Goal: Use online tool/utility: Utilize a website feature to perform a specific function

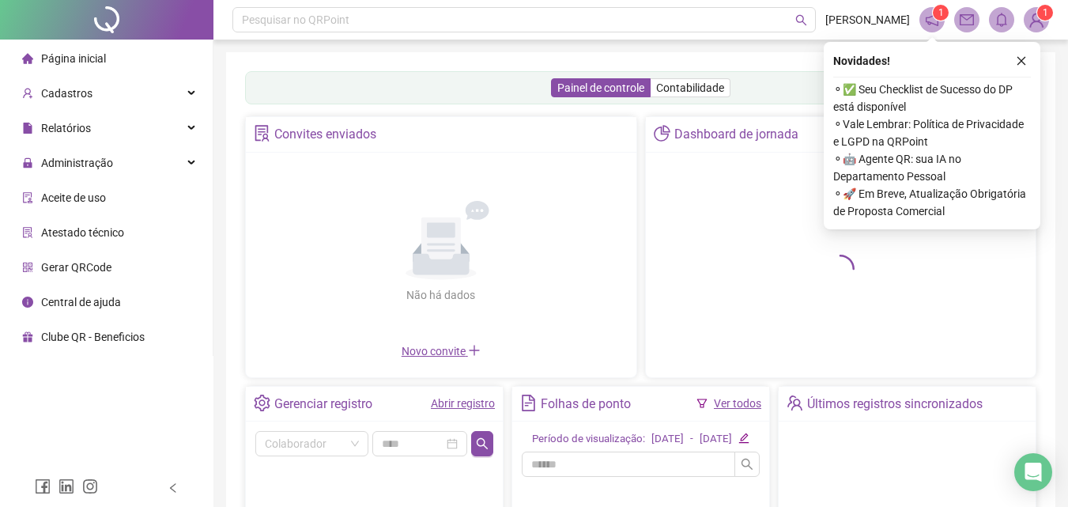
click at [89, 60] on span "Página inicial" at bounding box center [73, 58] width 65 height 13
click at [83, 54] on span "Página inicial" at bounding box center [73, 58] width 65 height 13
click at [75, 85] on span "Cadastros" at bounding box center [57, 93] width 70 height 32
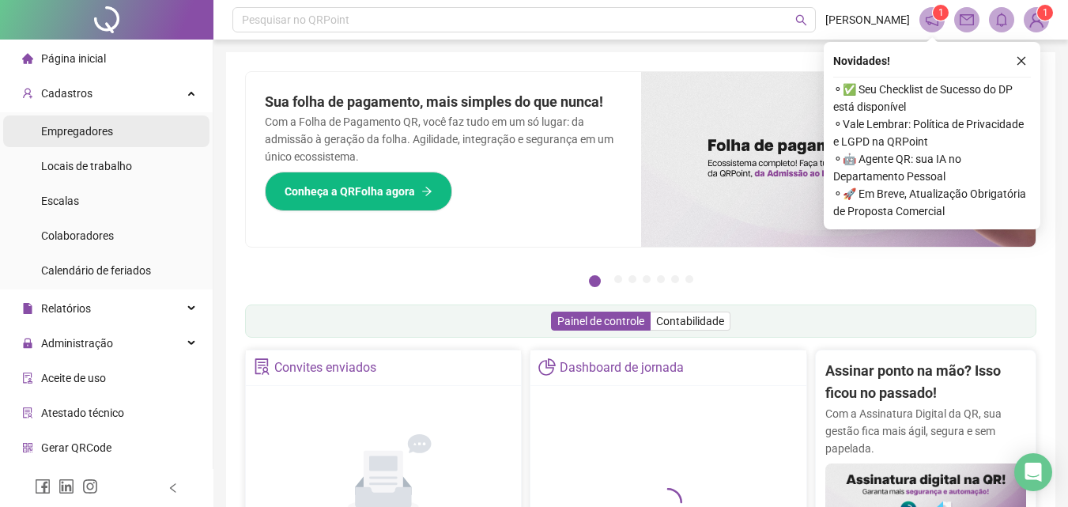
click at [79, 130] on span "Empregadores" at bounding box center [77, 131] width 72 height 13
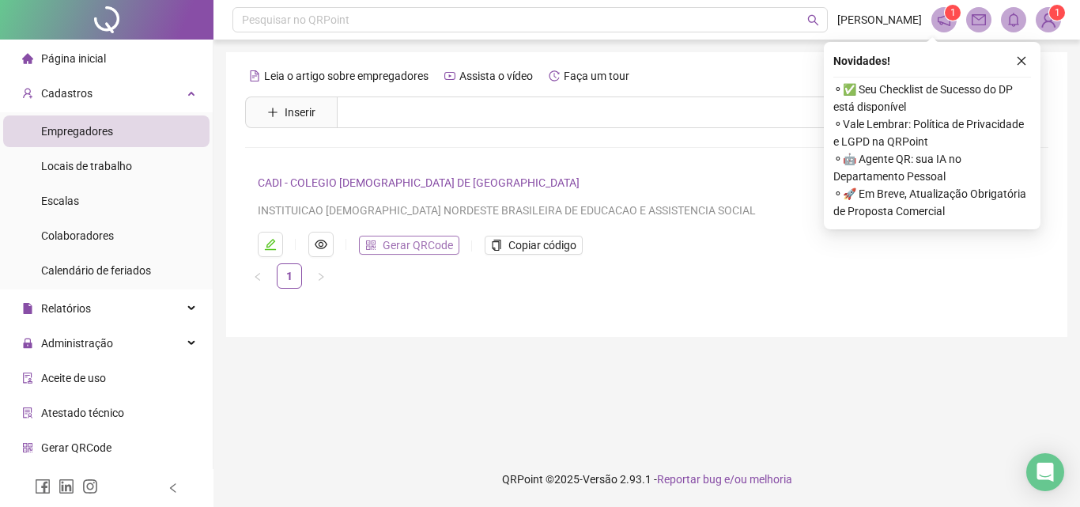
click at [447, 247] on span "Gerar QRCode" at bounding box center [418, 244] width 70 height 17
click at [542, 240] on span "Copiar código" at bounding box center [542, 244] width 68 height 17
